Goal: Task Accomplishment & Management: Complete application form

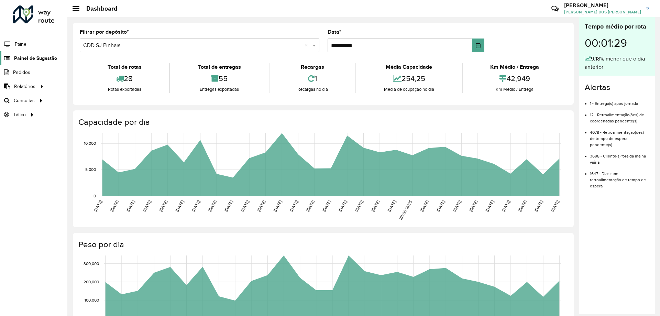
click at [40, 61] on span "Painel de Sugestão" at bounding box center [35, 58] width 43 height 7
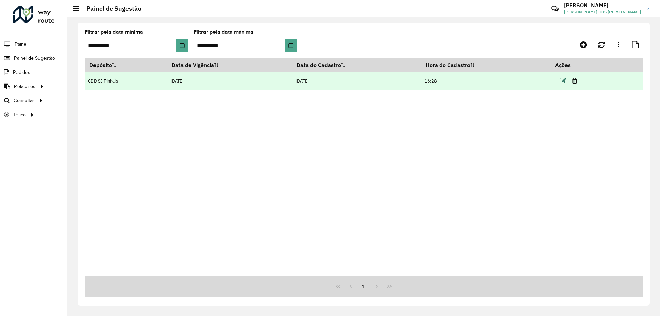
click at [565, 82] on icon at bounding box center [563, 80] width 7 height 7
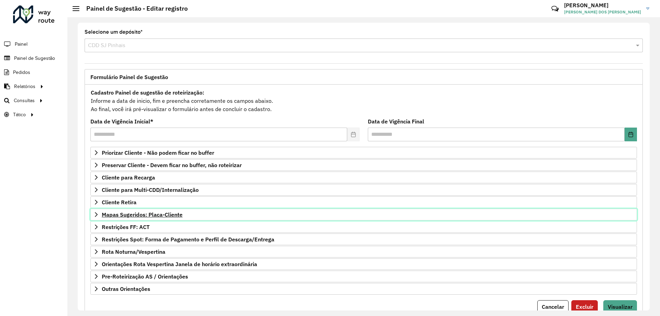
click at [96, 212] on icon at bounding box center [97, 215] width 6 height 6
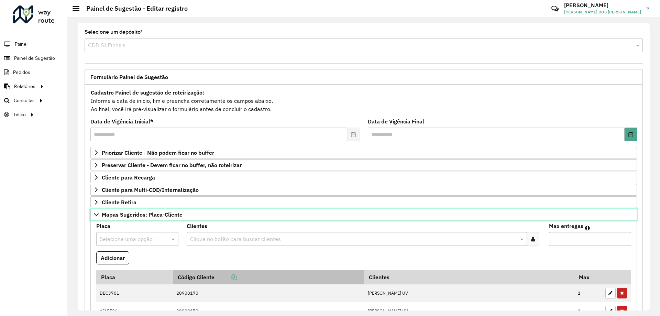
scroll to position [34, 0]
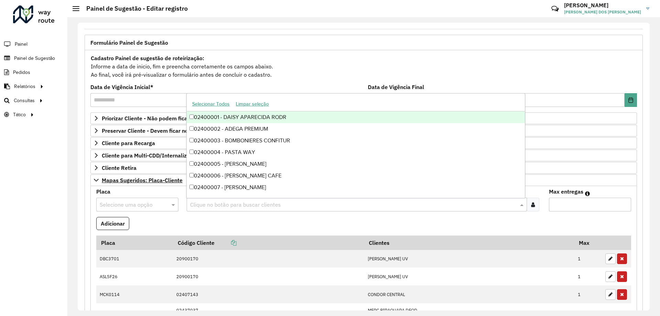
click at [215, 202] on input "text" at bounding box center [353, 205] width 330 height 8
type input "***"
click at [201, 217] on formly-field "Adicionar" at bounding box center [363, 226] width 543 height 19
